Goal: Transaction & Acquisition: Book appointment/travel/reservation

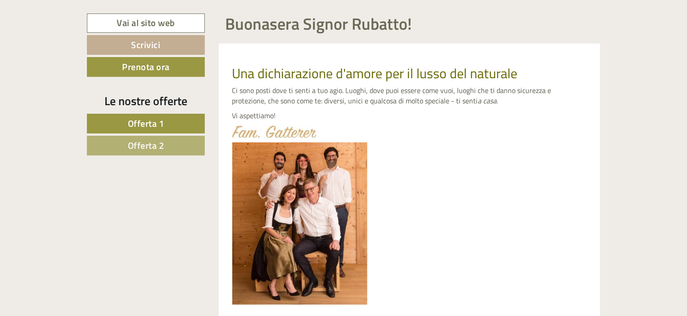
scroll to position [135, 0]
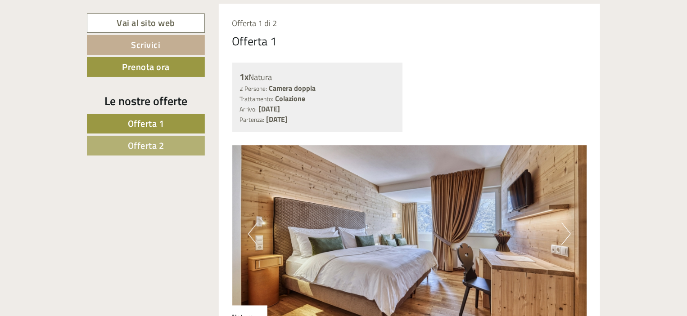
scroll to position [720, 0]
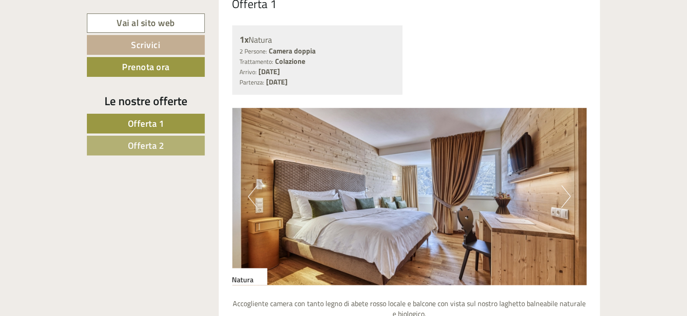
click at [175, 147] on link "Offerta 2" at bounding box center [146, 146] width 118 height 20
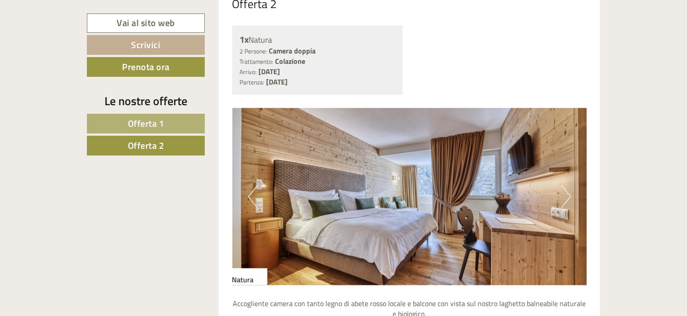
scroll to position [687, 0]
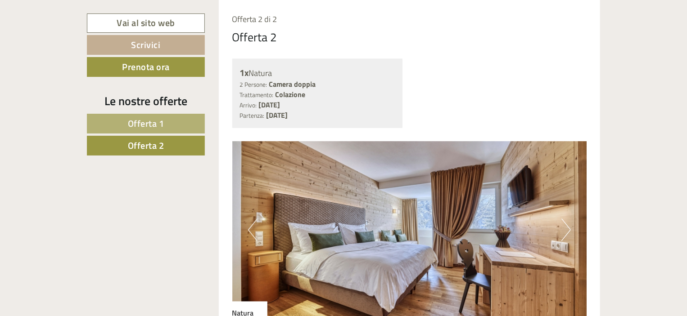
click at [187, 124] on link "Offerta 1" at bounding box center [146, 124] width 118 height 20
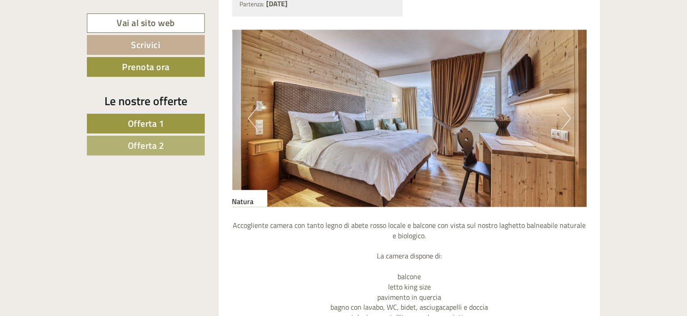
scroll to position [822, 0]
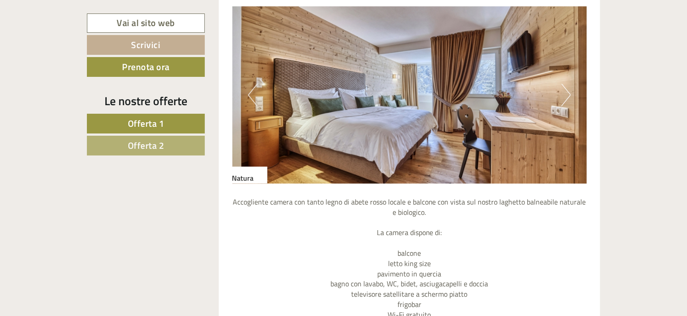
click at [173, 144] on link "Offerta 2" at bounding box center [146, 146] width 118 height 20
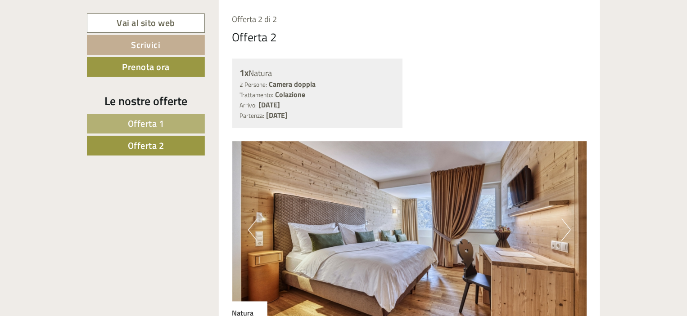
click at [164, 125] on span "Offerta 1" at bounding box center [146, 124] width 36 height 14
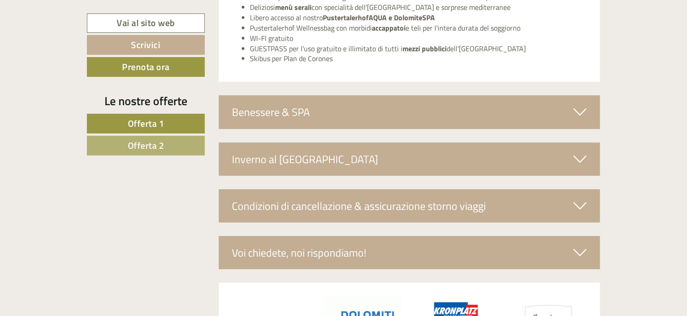
scroll to position [1577, 0]
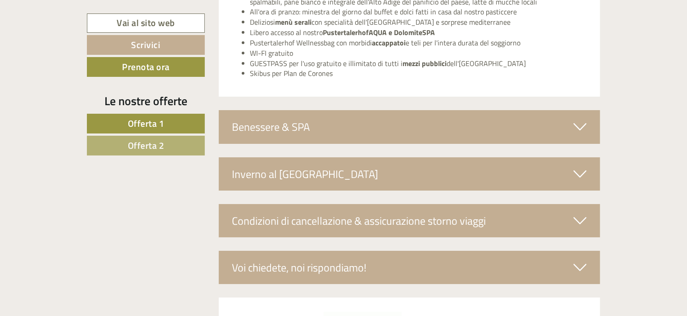
click at [578, 124] on icon at bounding box center [579, 126] width 13 height 15
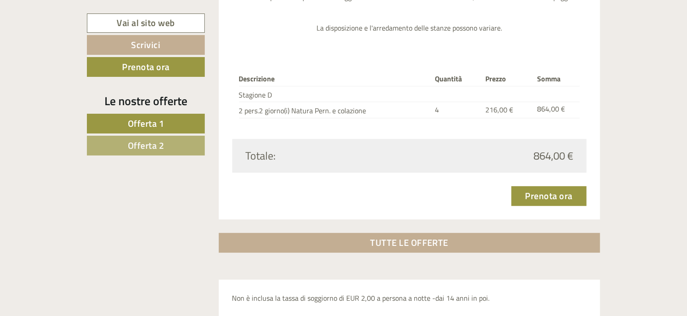
scroll to position [1172, 0]
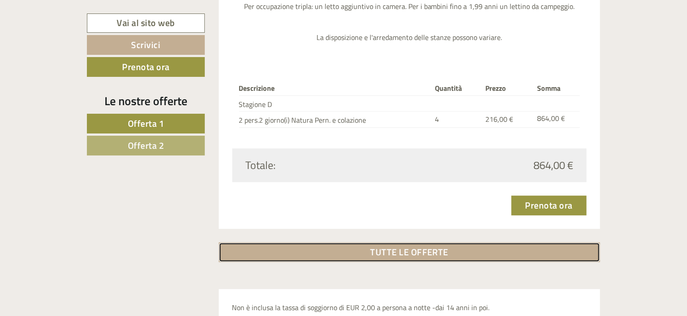
click at [443, 257] on link "TUTTE LE OFFERTE" at bounding box center [410, 253] width 382 height 20
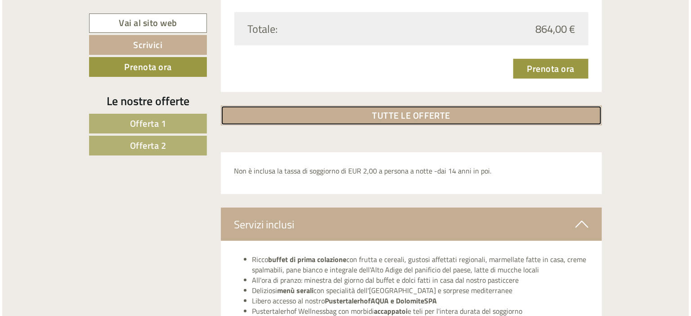
scroll to position [2036, 0]
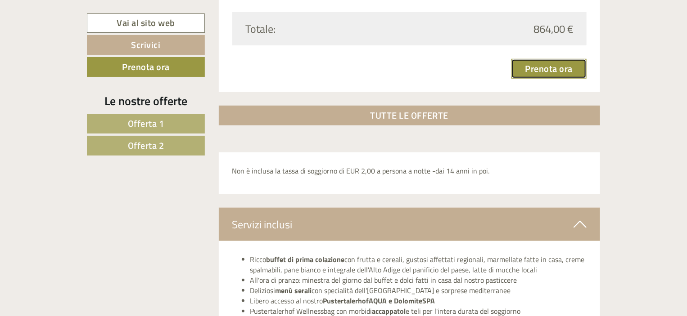
click at [562, 66] on link "Prenota ora" at bounding box center [549, 69] width 76 height 20
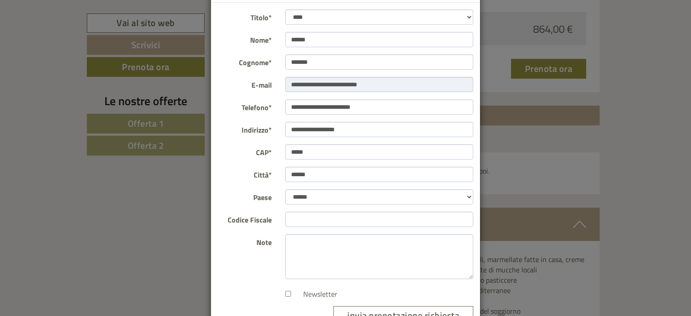
scroll to position [0, 0]
